Goal: Information Seeking & Learning: Learn about a topic

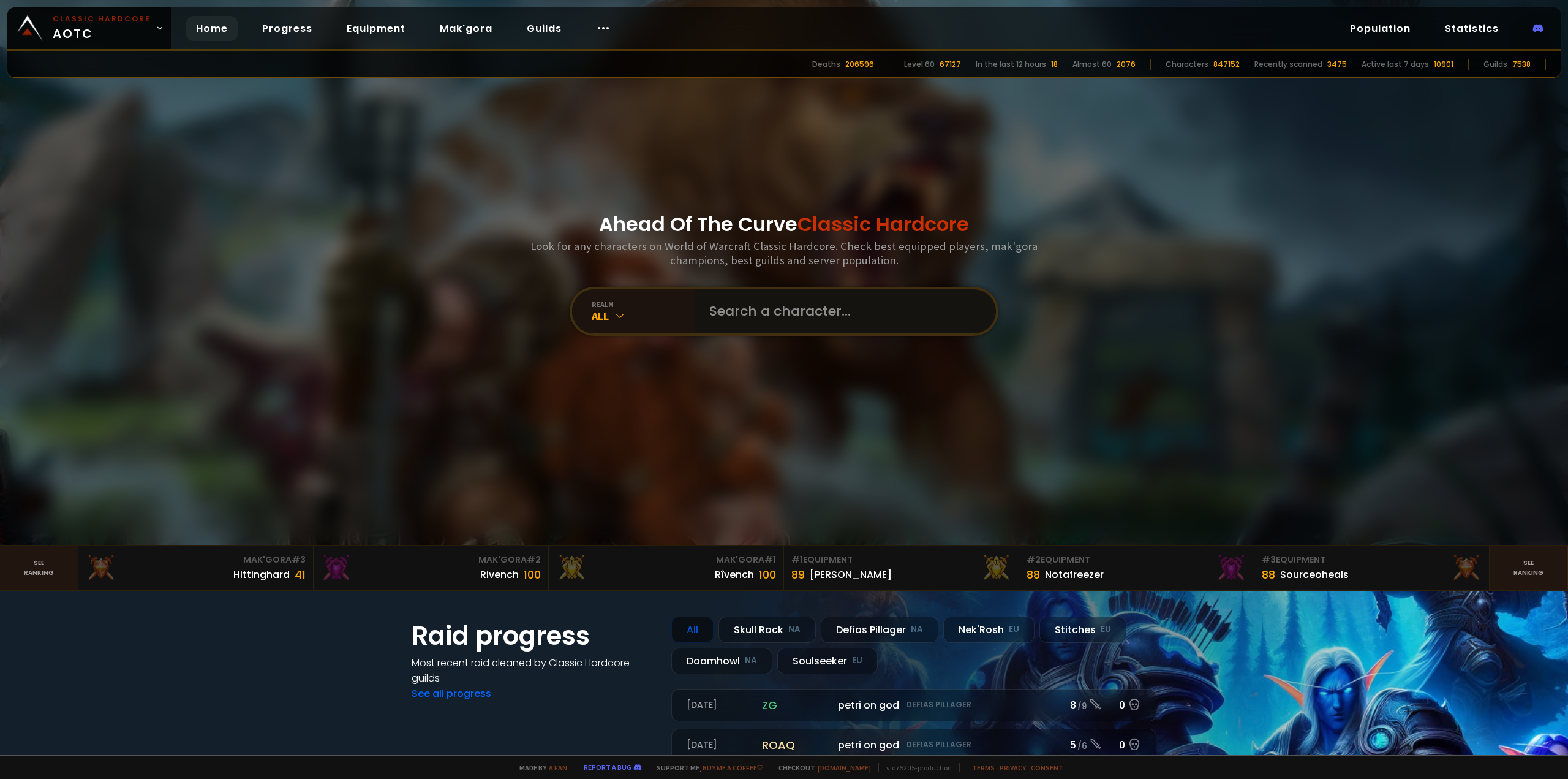
click at [739, 312] on input "text" at bounding box center [841, 312] width 279 height 44
type input "Jenini"
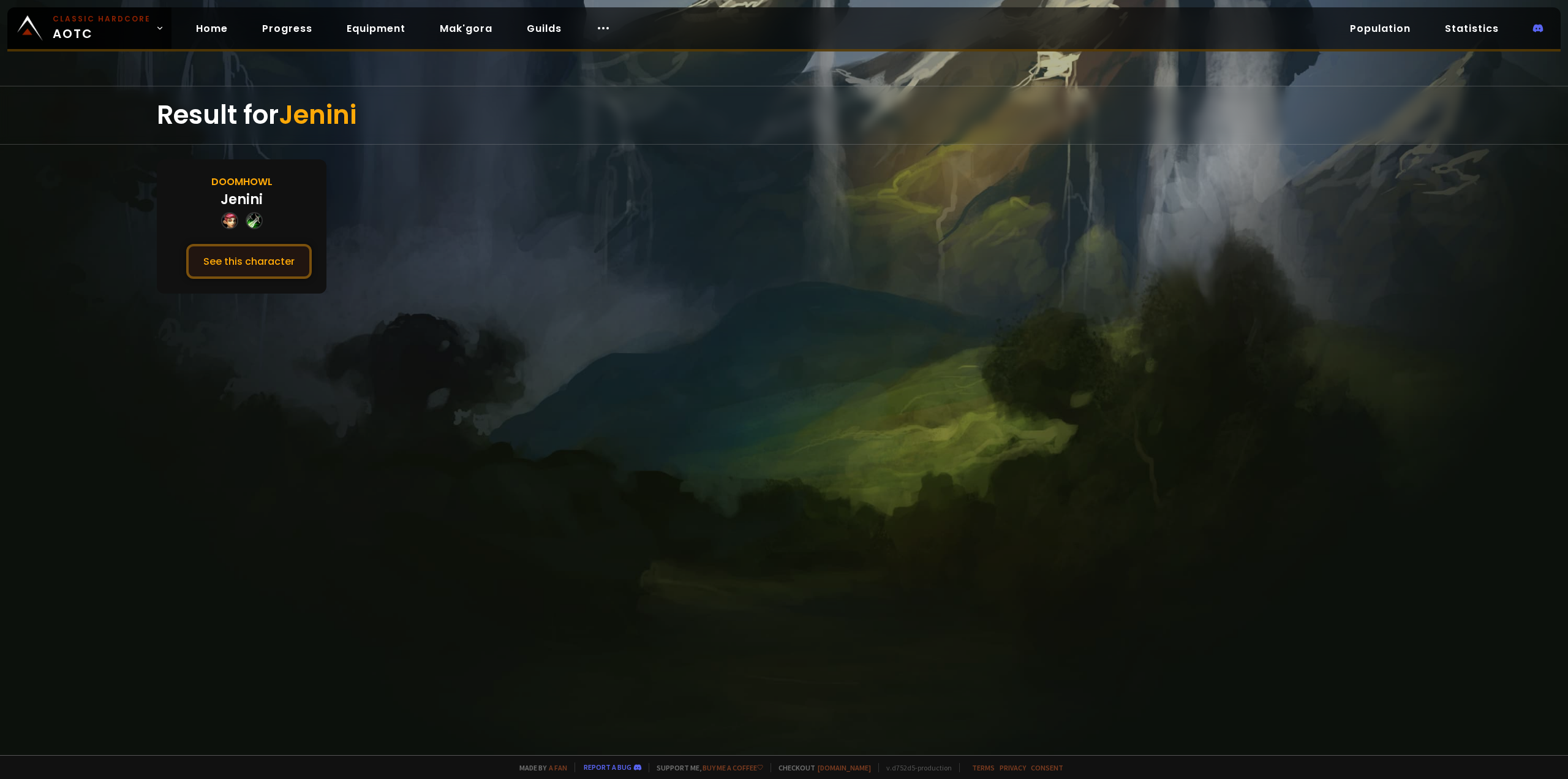
click at [276, 260] on button "See this character" at bounding box center [249, 262] width 126 height 35
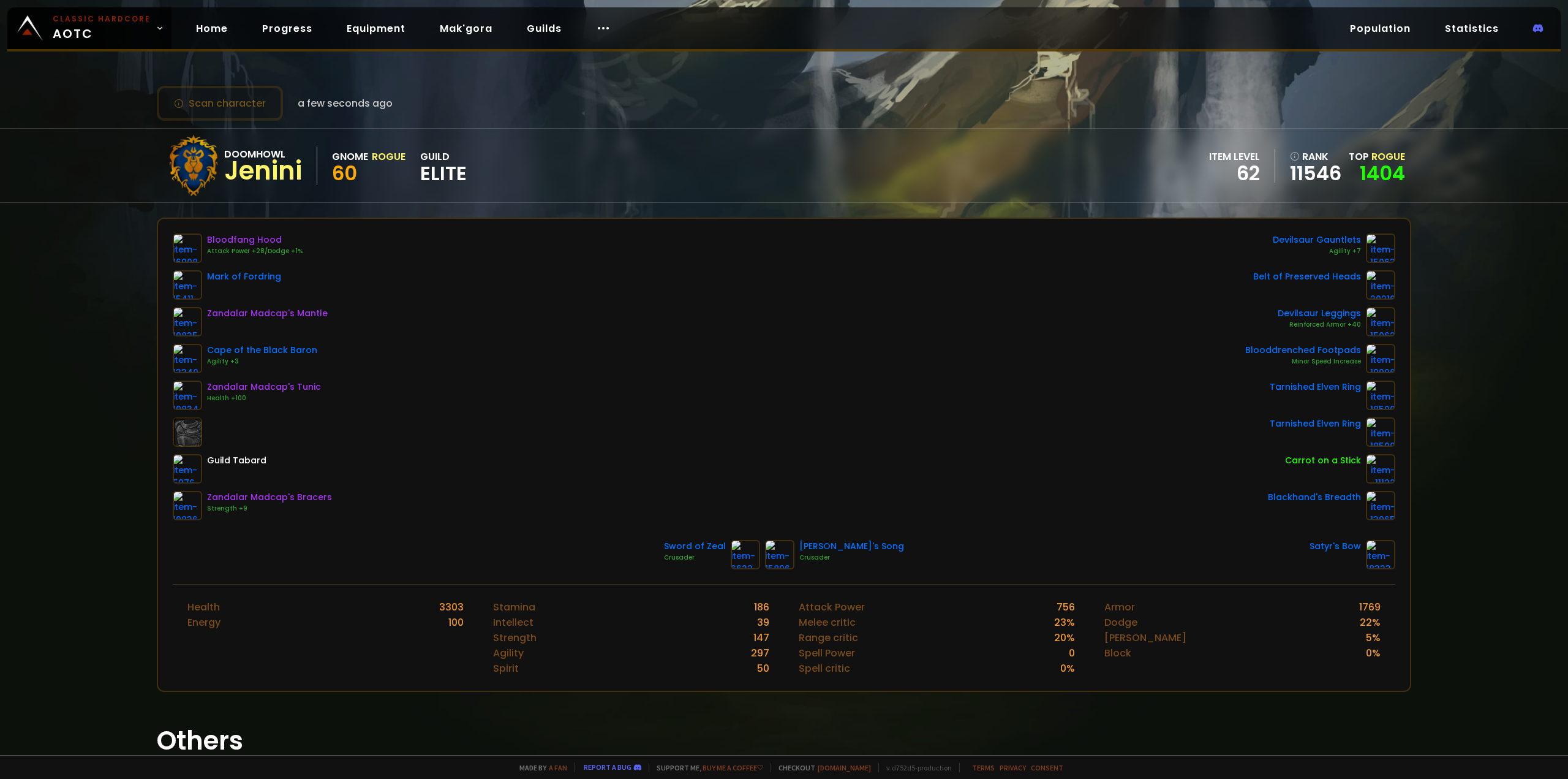
click at [580, 272] on div "Bloodfang Hood Attack Power +28/Dodge +1% Mark of Fordring Zandalar Madcap's Ma…" at bounding box center [784, 377] width 1223 height 287
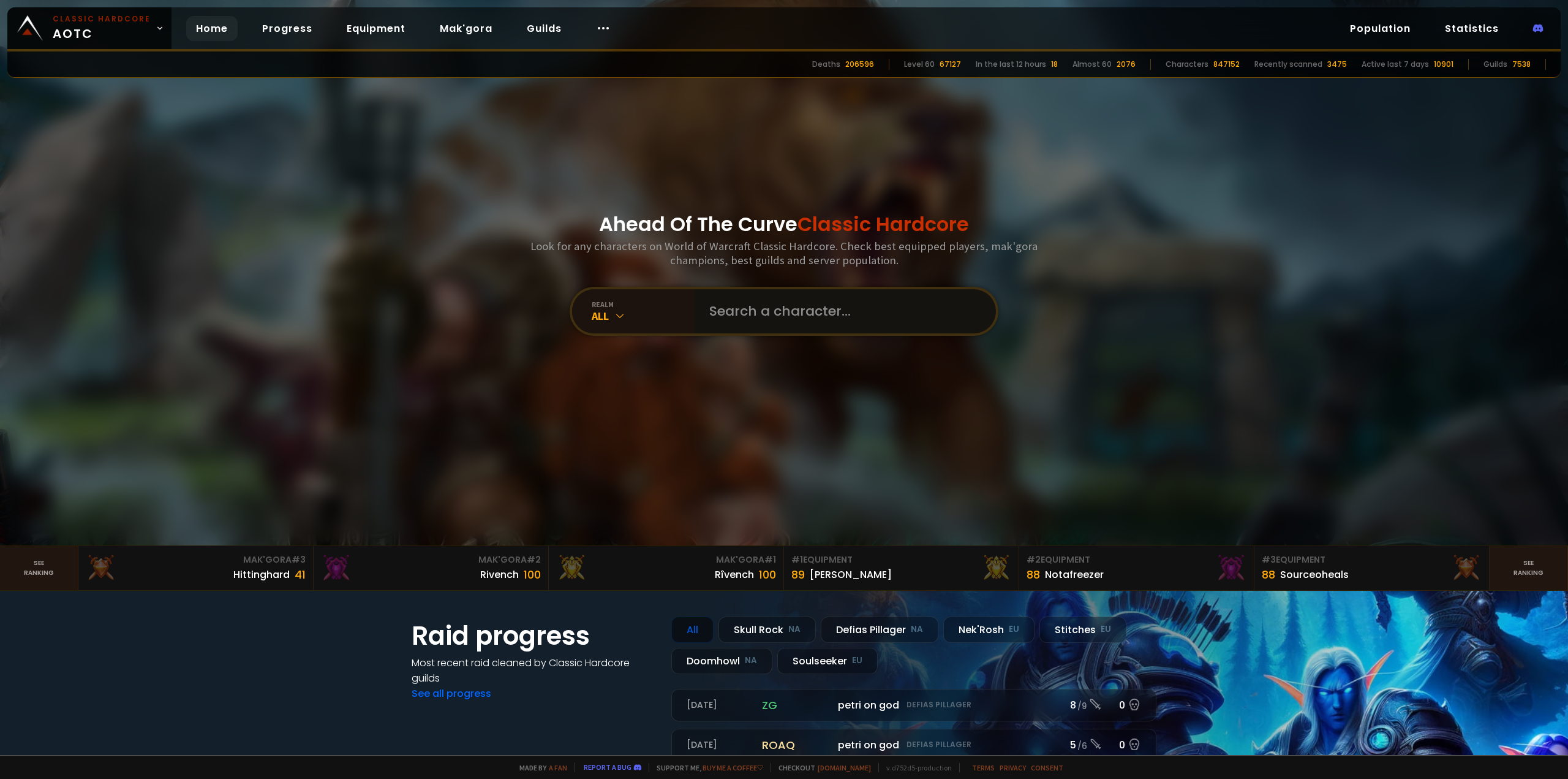
click at [762, 307] on input "text" at bounding box center [841, 312] width 279 height 44
type input "Besum"
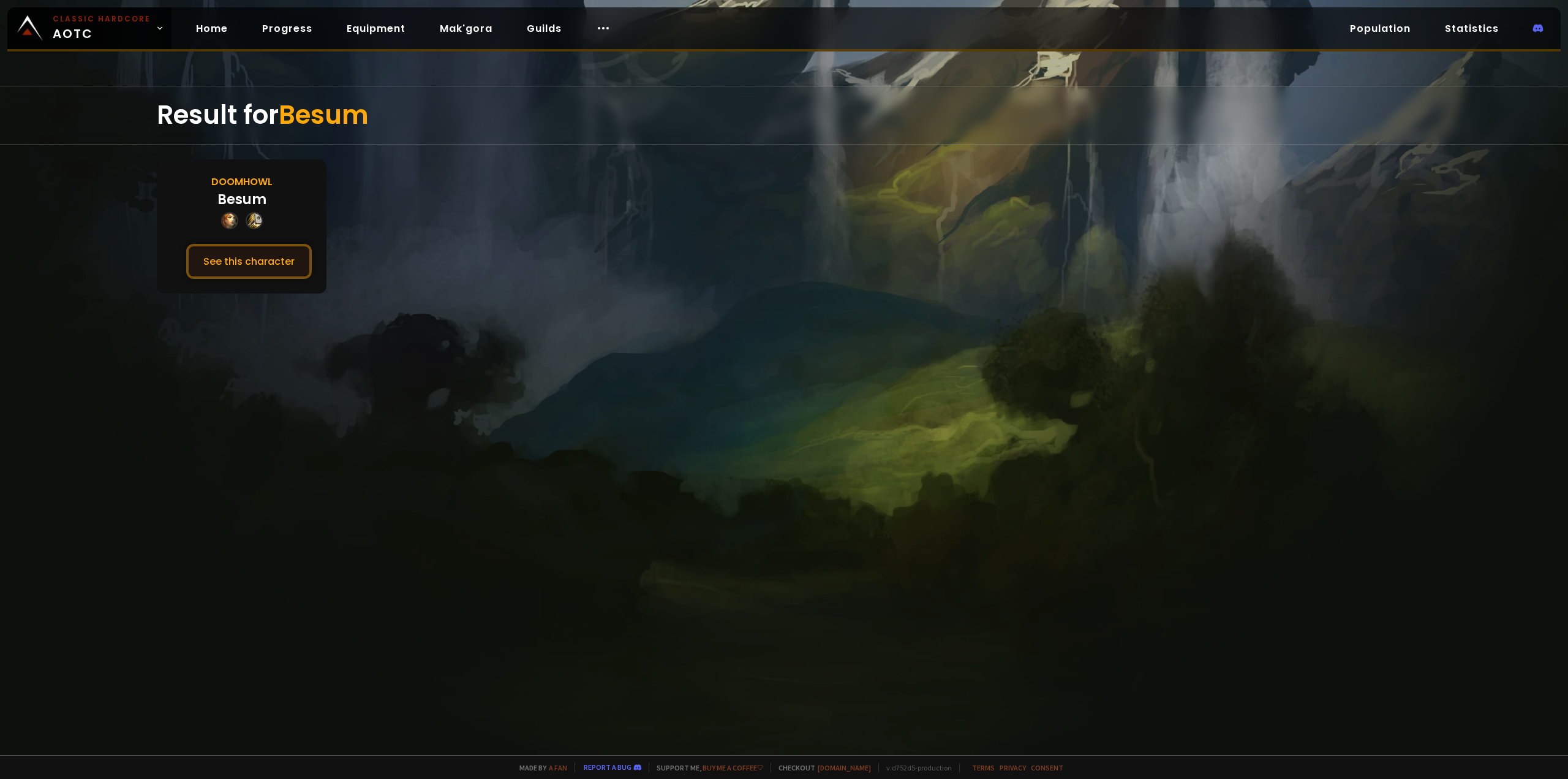
click at [273, 246] on button "See this character" at bounding box center [249, 262] width 126 height 35
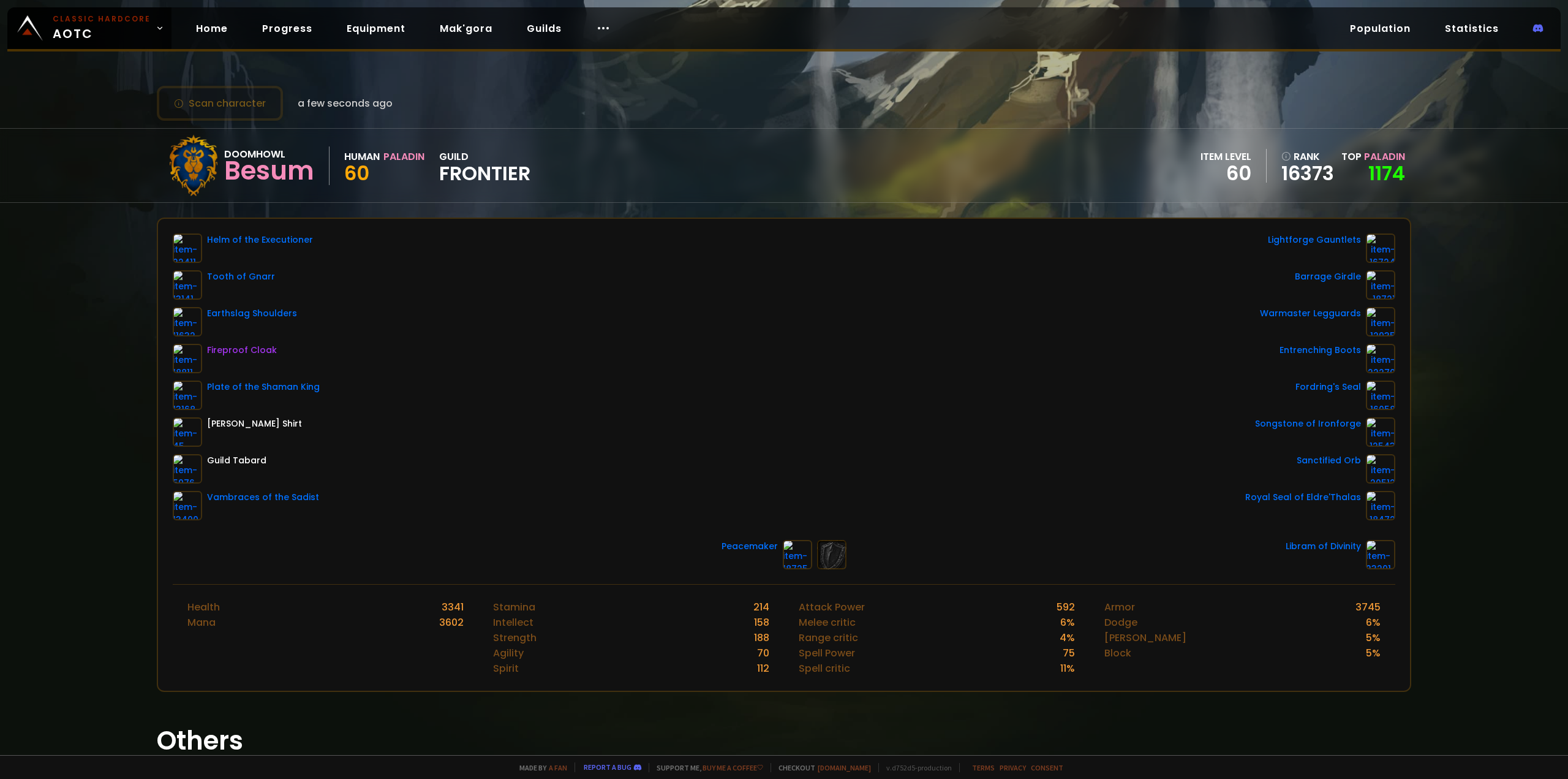
click at [402, 369] on div "Helm of the Executioner Tooth of Gnarr Earthslag Shoulders Fireproof Cloak Plat…" at bounding box center [784, 377] width 1223 height 287
